Goal: Navigation & Orientation: Find specific page/section

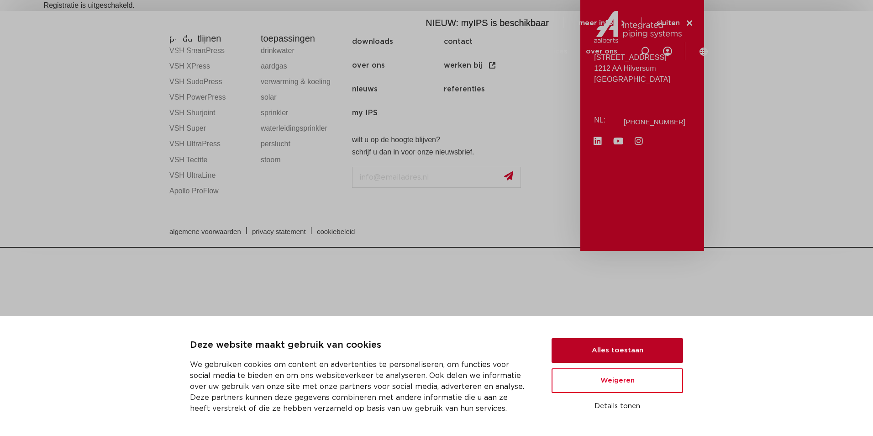
click at [640, 359] on button "Alles toestaan" at bounding box center [618, 350] width 132 height 25
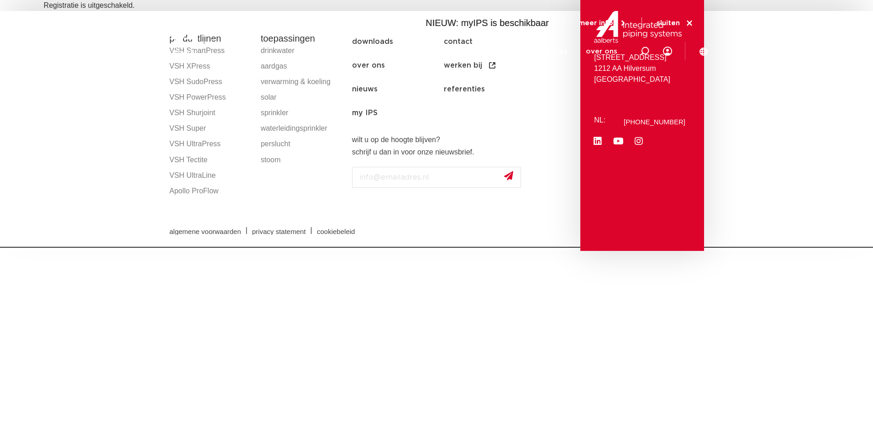
click at [365, 215] on div "algemene voorwaarden | privacy statement | cookiebeleid" at bounding box center [436, 230] width 543 height 32
click at [691, 24] on icon at bounding box center [690, 23] width 8 height 8
click at [519, 98] on link "credentials" at bounding box center [477, 89] width 84 height 24
